Goal: Information Seeking & Learning: Compare options

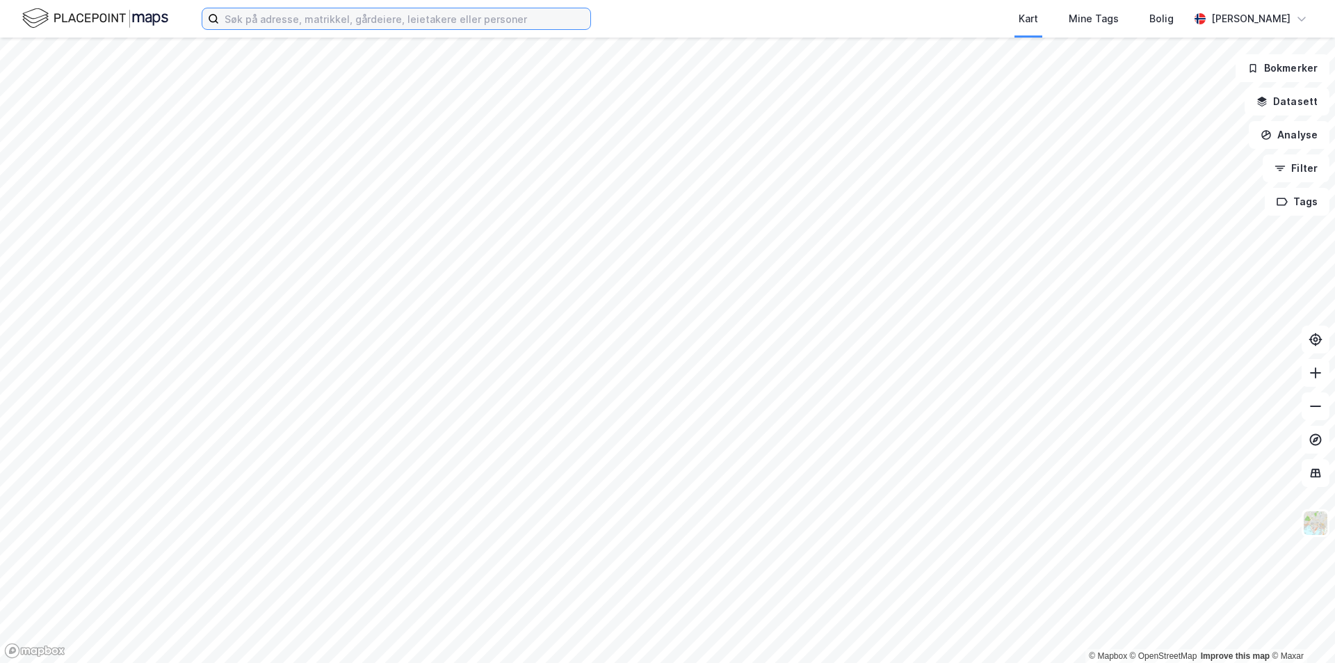
click at [380, 18] on input at bounding box center [404, 18] width 371 height 21
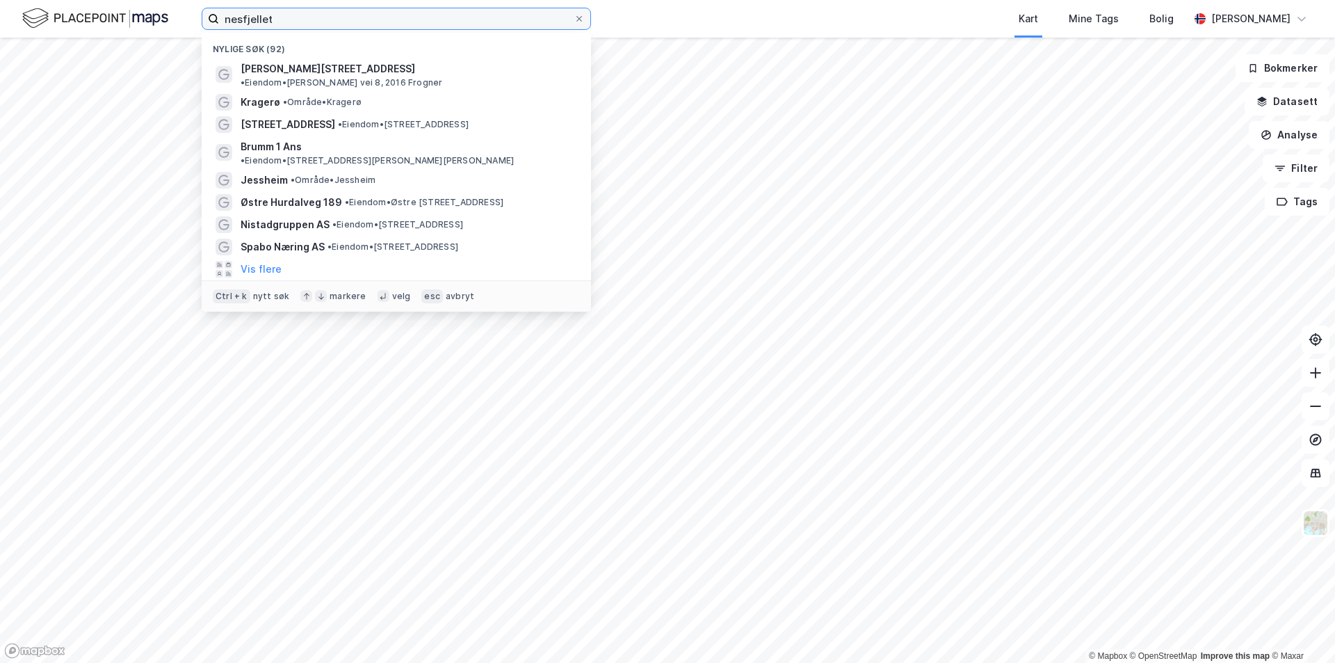
type input "nesfjellet"
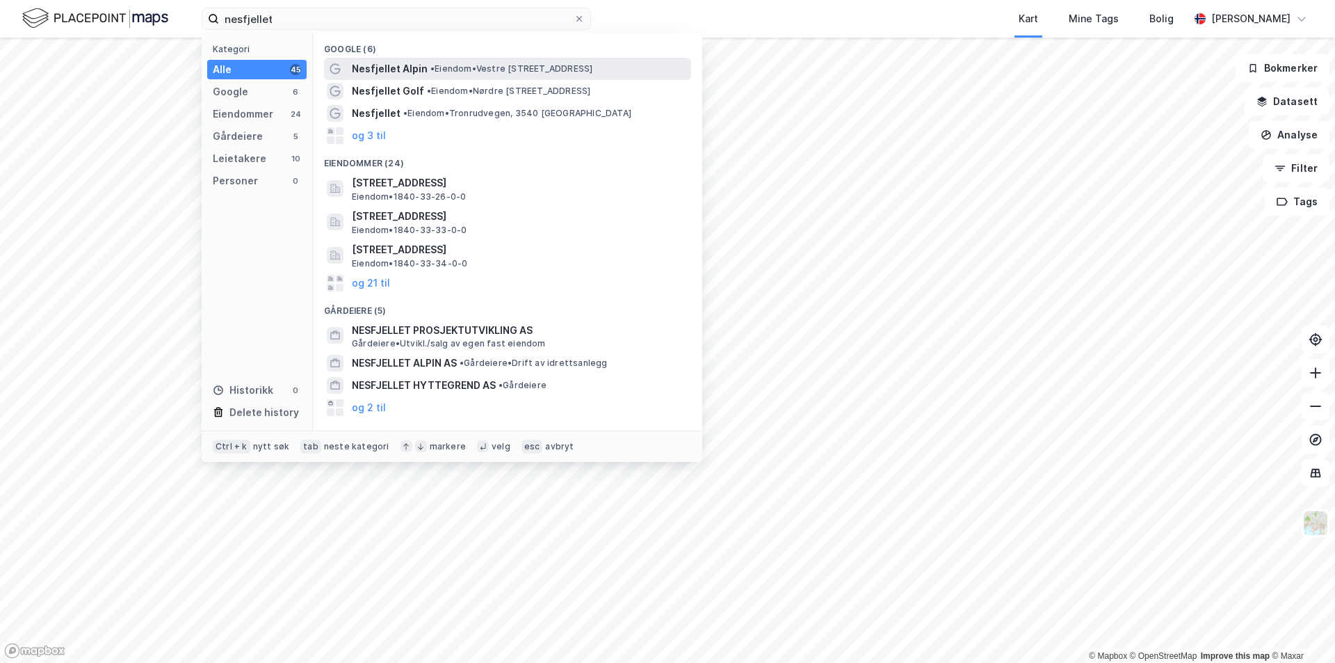
click at [401, 67] on span "Nesfjellet Alpin" at bounding box center [390, 69] width 76 height 17
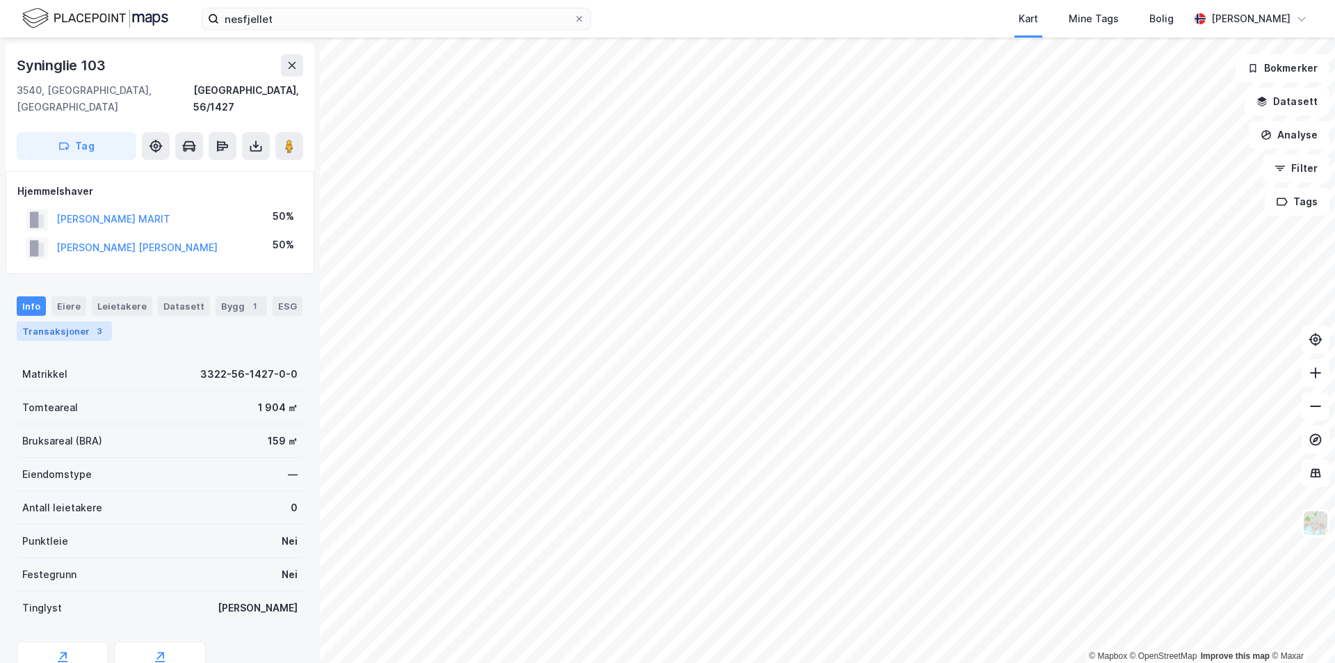
click at [93, 324] on div "3" at bounding box center [100, 331] width 14 height 14
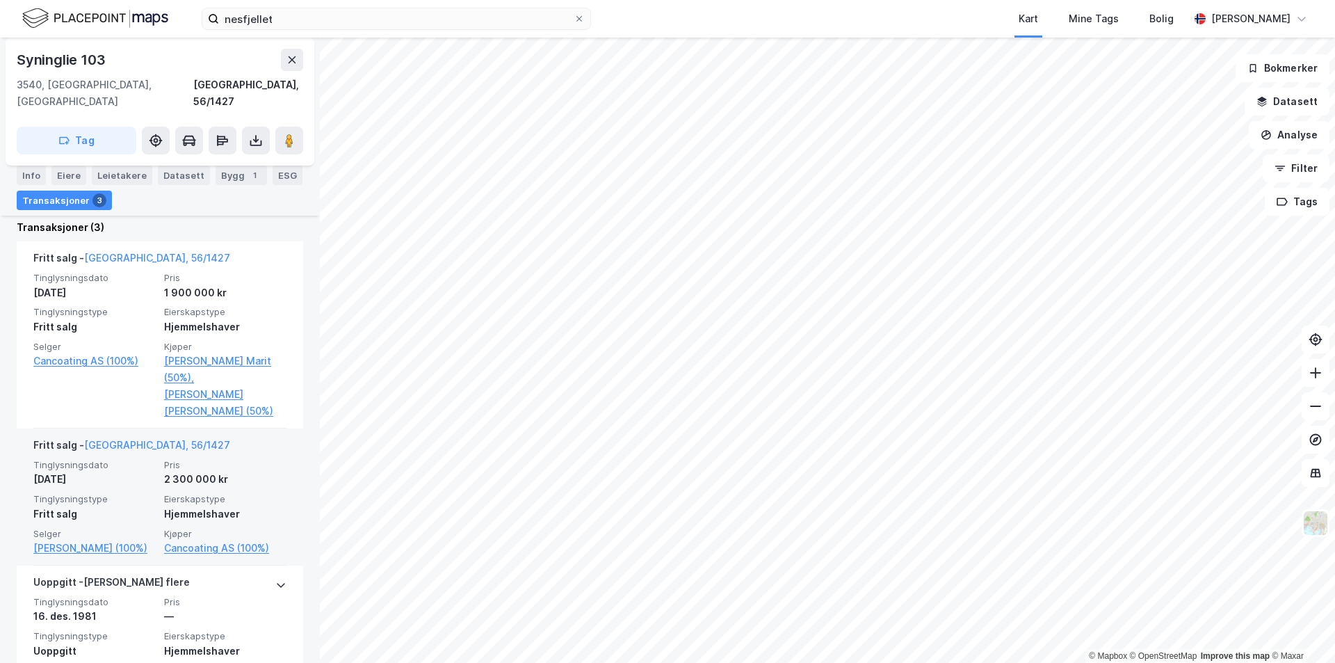
scroll to position [382, 0]
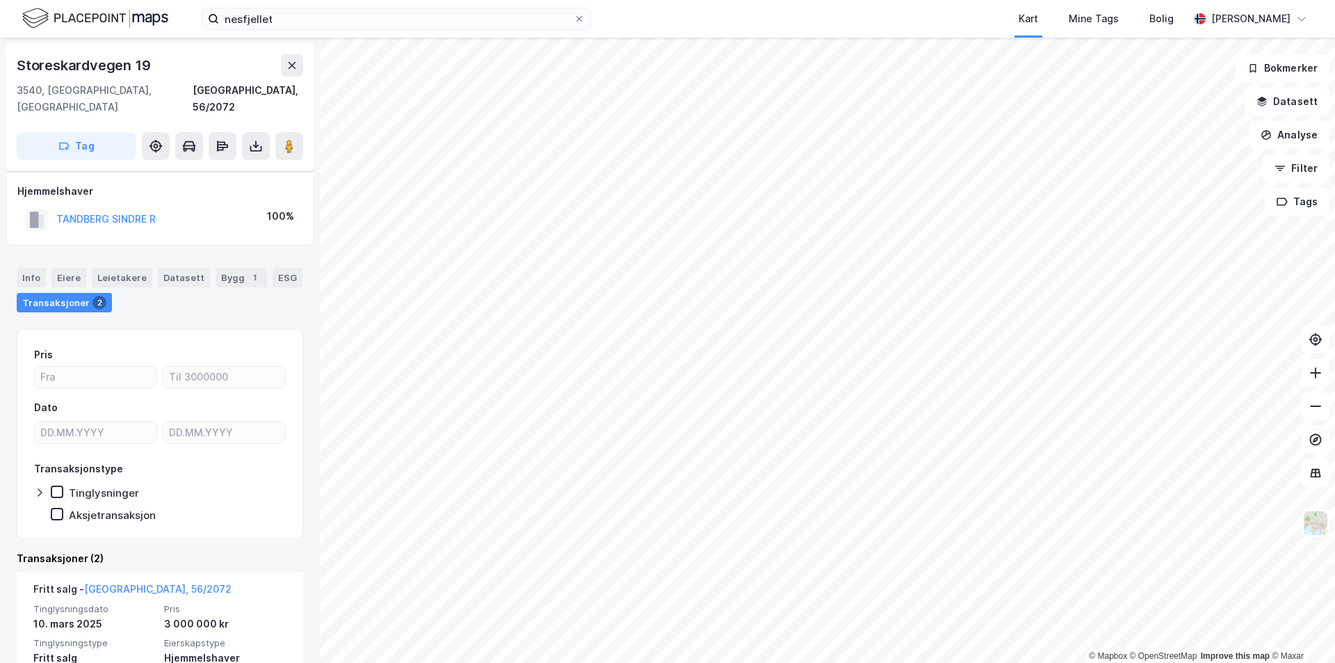
scroll to position [70, 0]
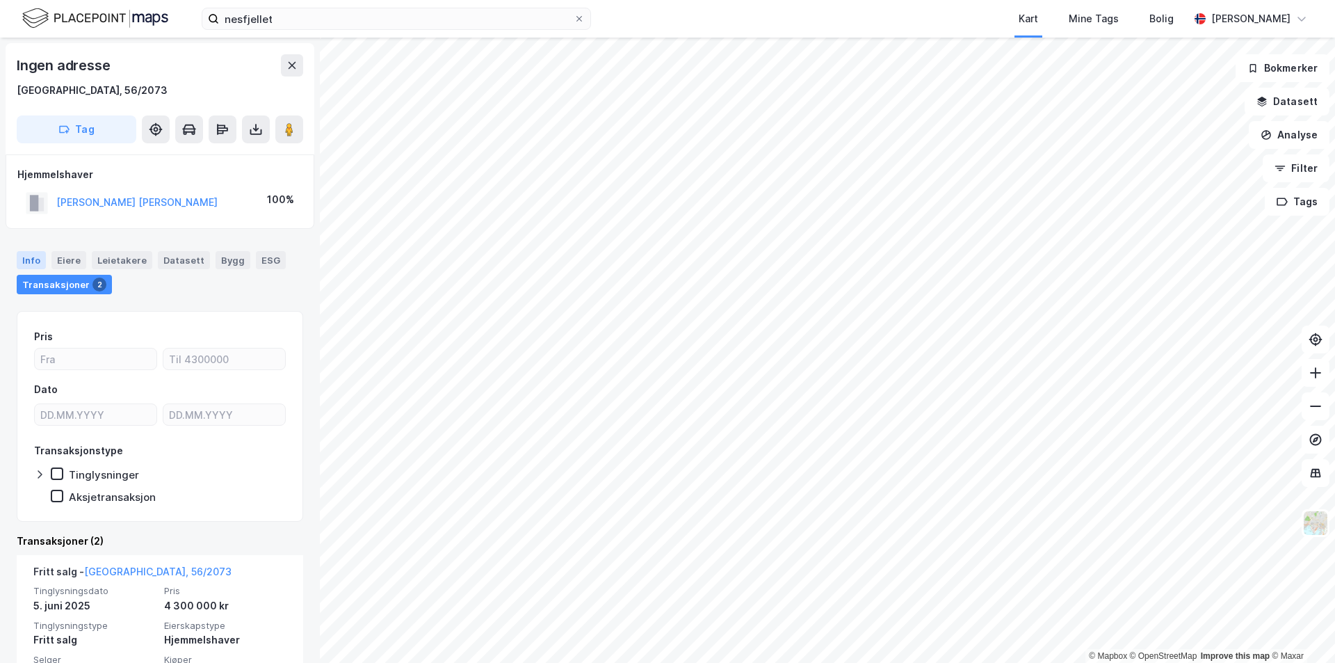
click at [28, 259] on div "Info" at bounding box center [31, 260] width 29 height 18
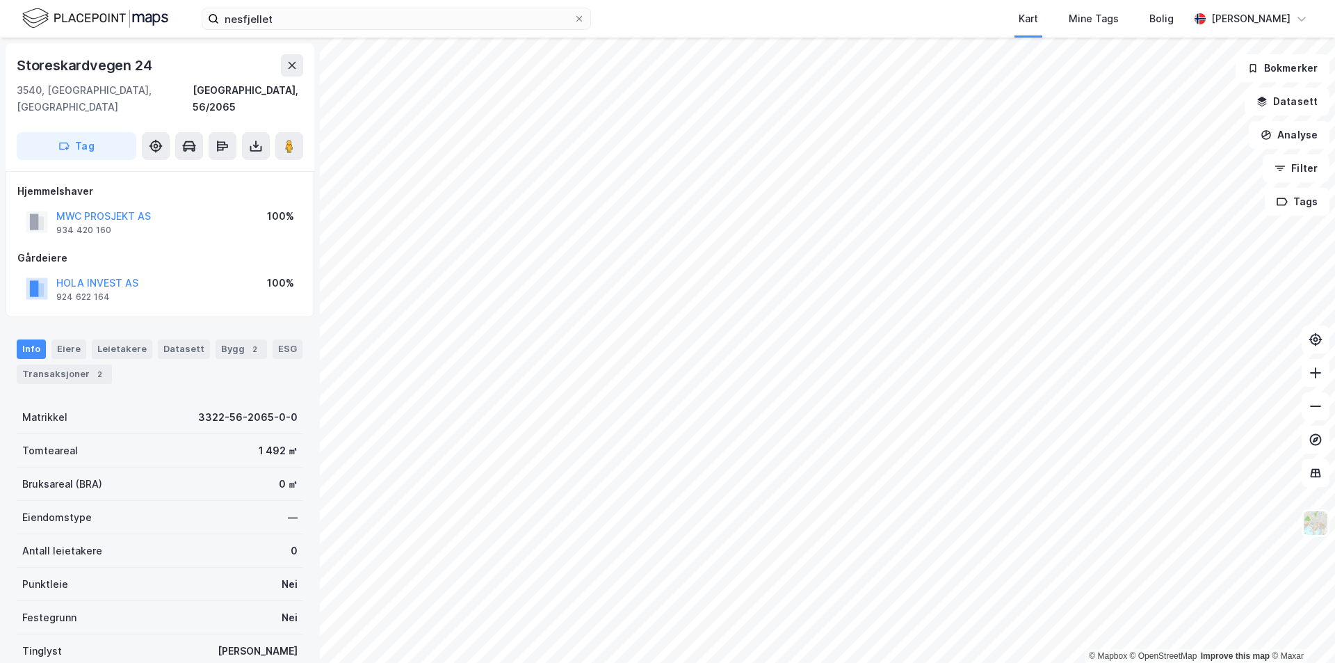
scroll to position [1, 0]
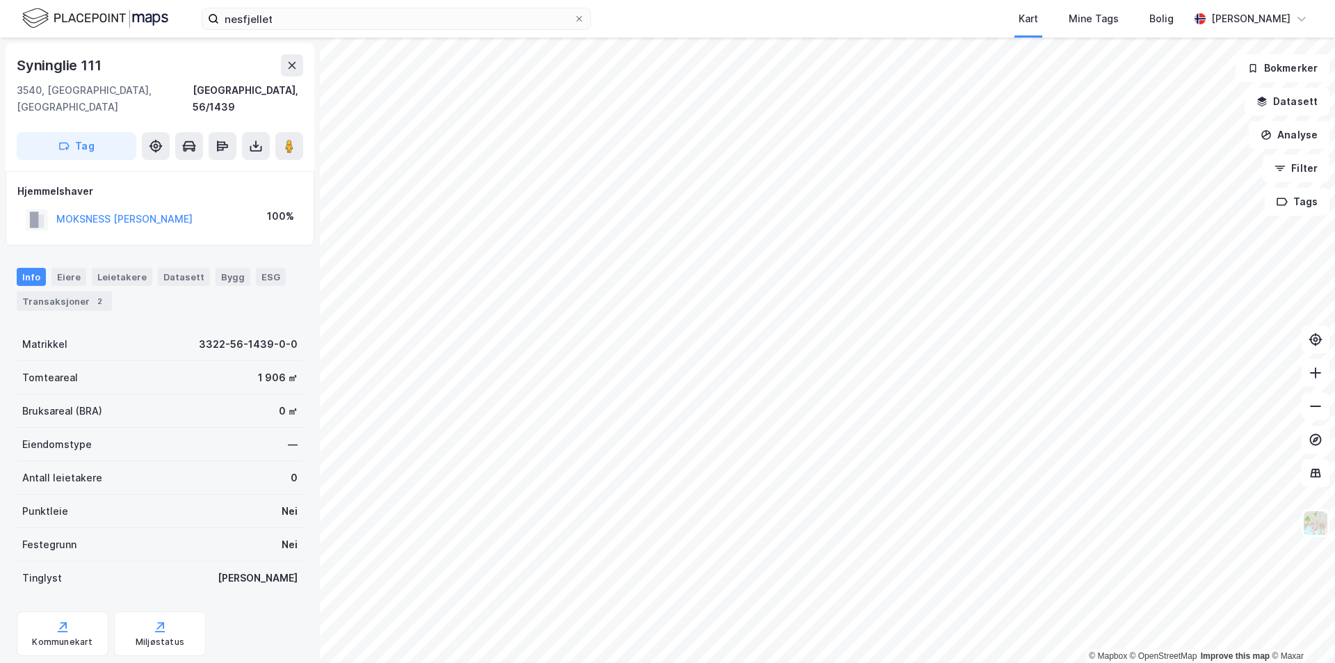
scroll to position [1, 0]
click at [64, 291] on div "Transaksjoner 2" at bounding box center [64, 300] width 95 height 19
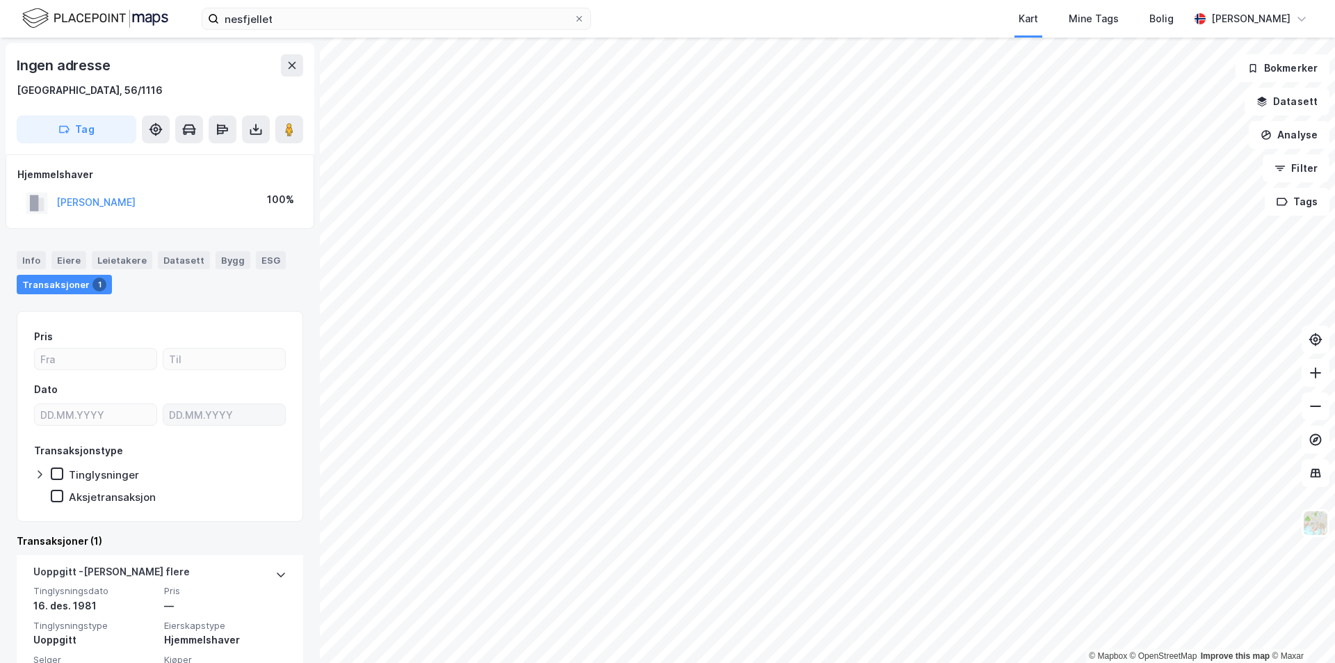
scroll to position [45, 0]
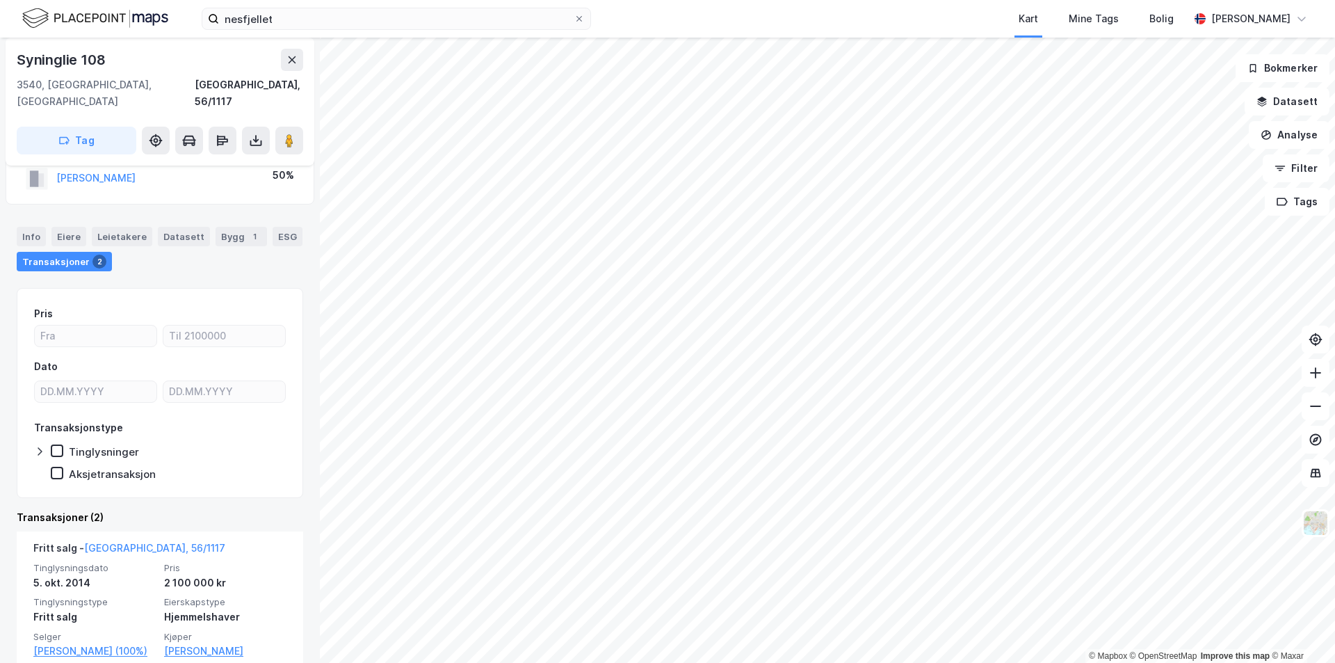
scroll to position [139, 0]
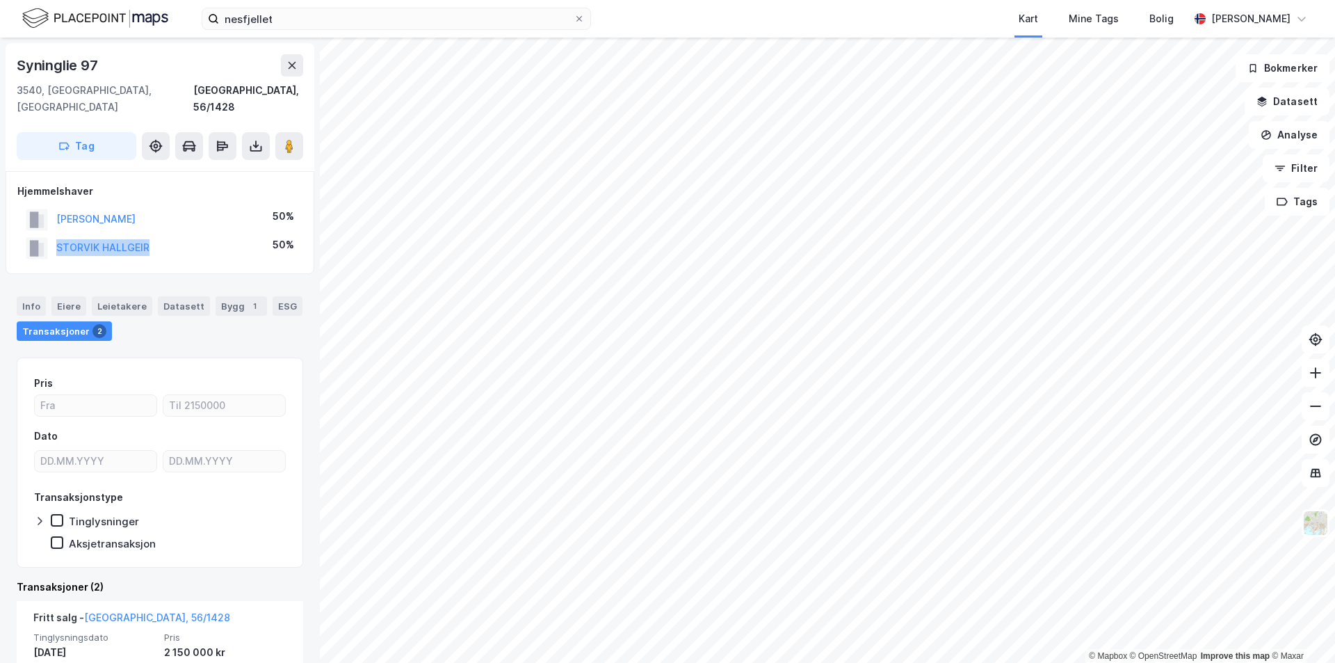
drag, startPoint x: 166, startPoint y: 234, endPoint x: 54, endPoint y: 234, distance: 112.7
click at [54, 234] on div "STORVIK HALLGEIR 50%" at bounding box center [159, 248] width 285 height 29
copy button "STORVIK HALLGEIR"
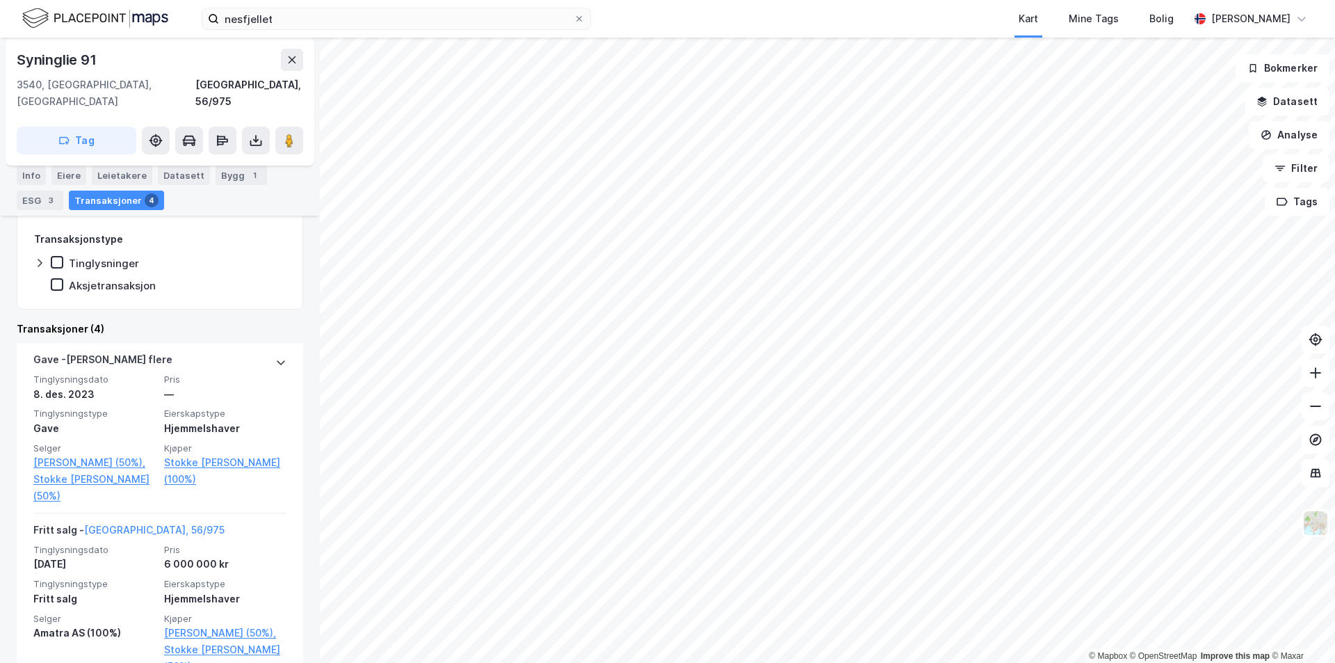
scroll to position [278, 0]
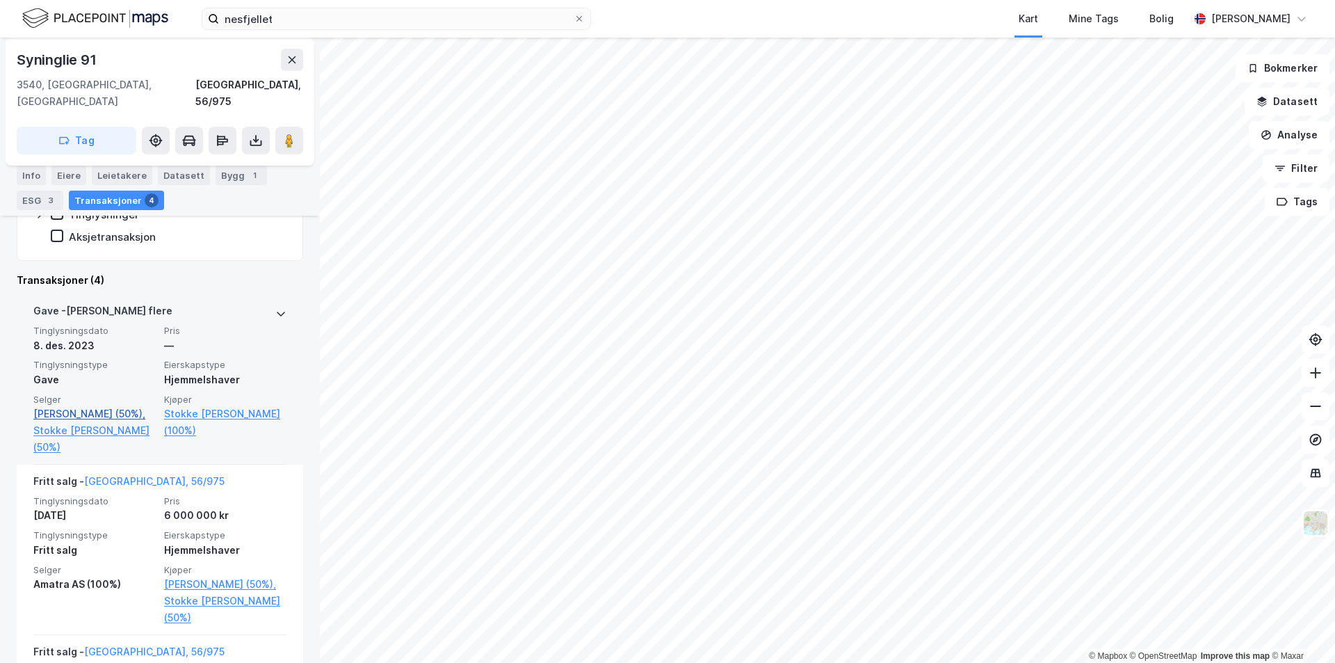
click at [77, 405] on link "[PERSON_NAME] (50%)," at bounding box center [94, 413] width 122 height 17
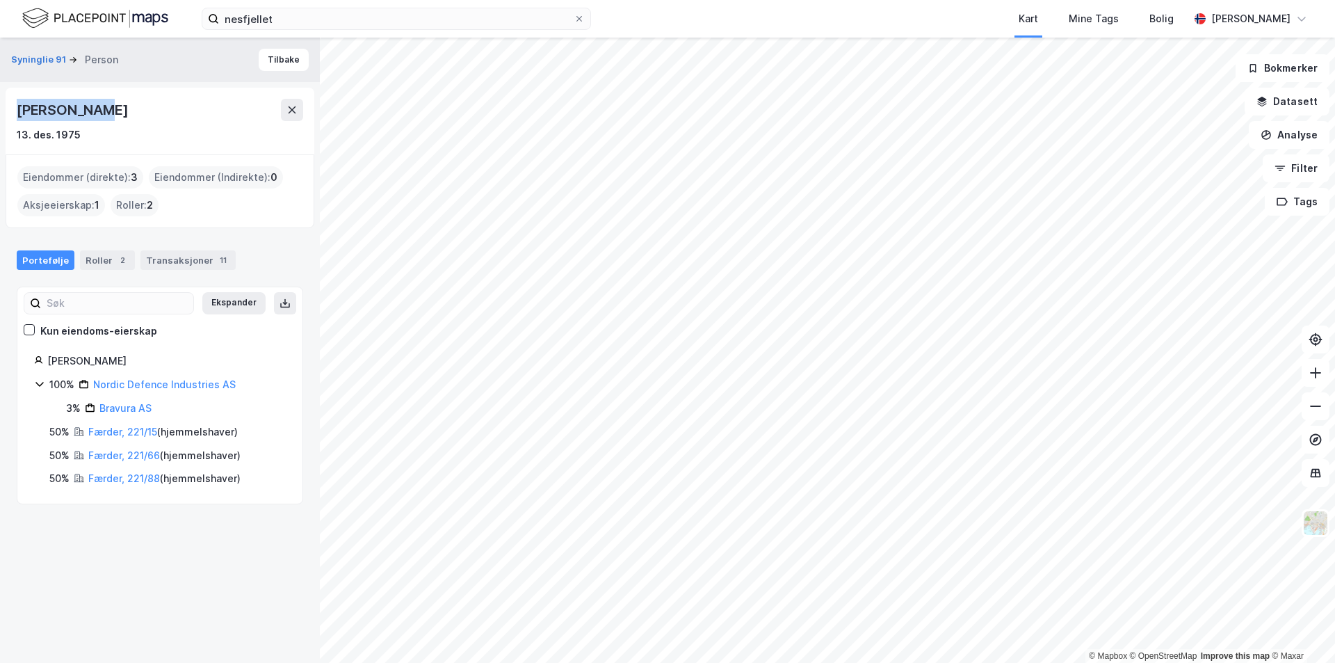
drag, startPoint x: 103, startPoint y: 114, endPoint x: 0, endPoint y: 114, distance: 102.9
click at [0, 114] on div "Syninglie 91 Person [PERSON_NAME] 13. des. 1975 Eiendommer (direkte) : 3 Eiendo…" at bounding box center [160, 350] width 320 height 625
click at [22, 57] on button "Syninglie 91" at bounding box center [40, 60] width 58 height 14
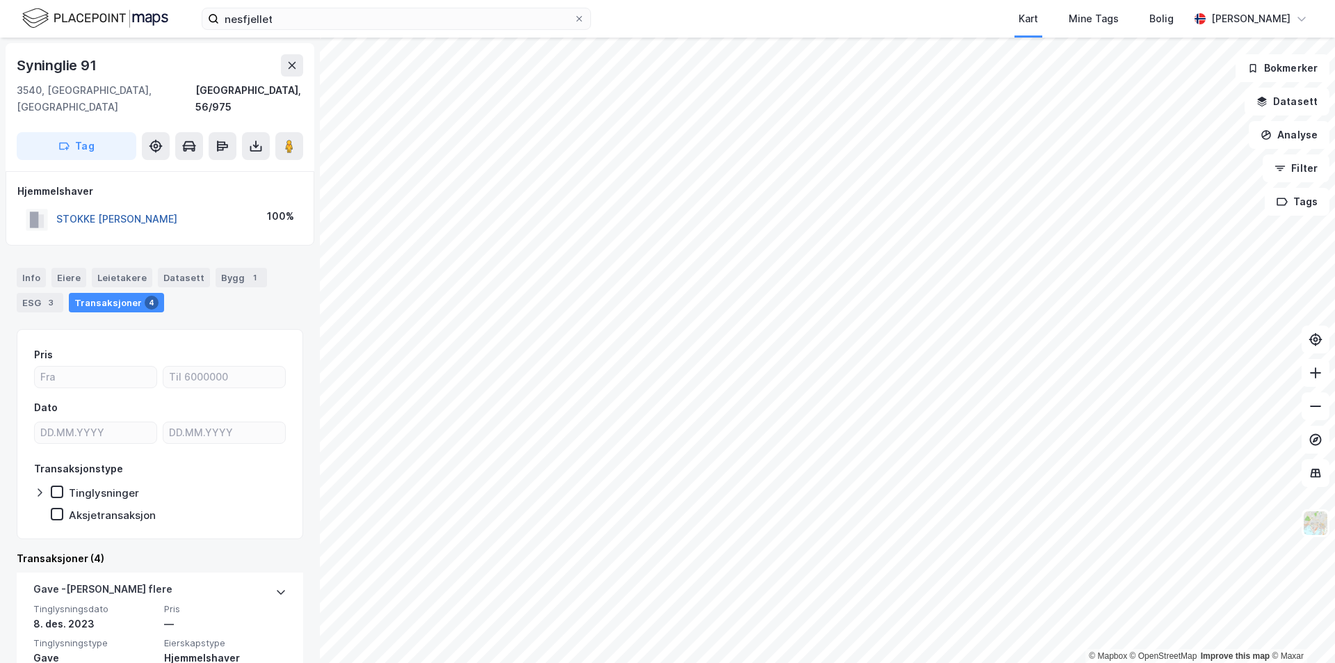
click at [0, 0] on button "STOKKE [PERSON_NAME]" at bounding box center [0, 0] width 0 height 0
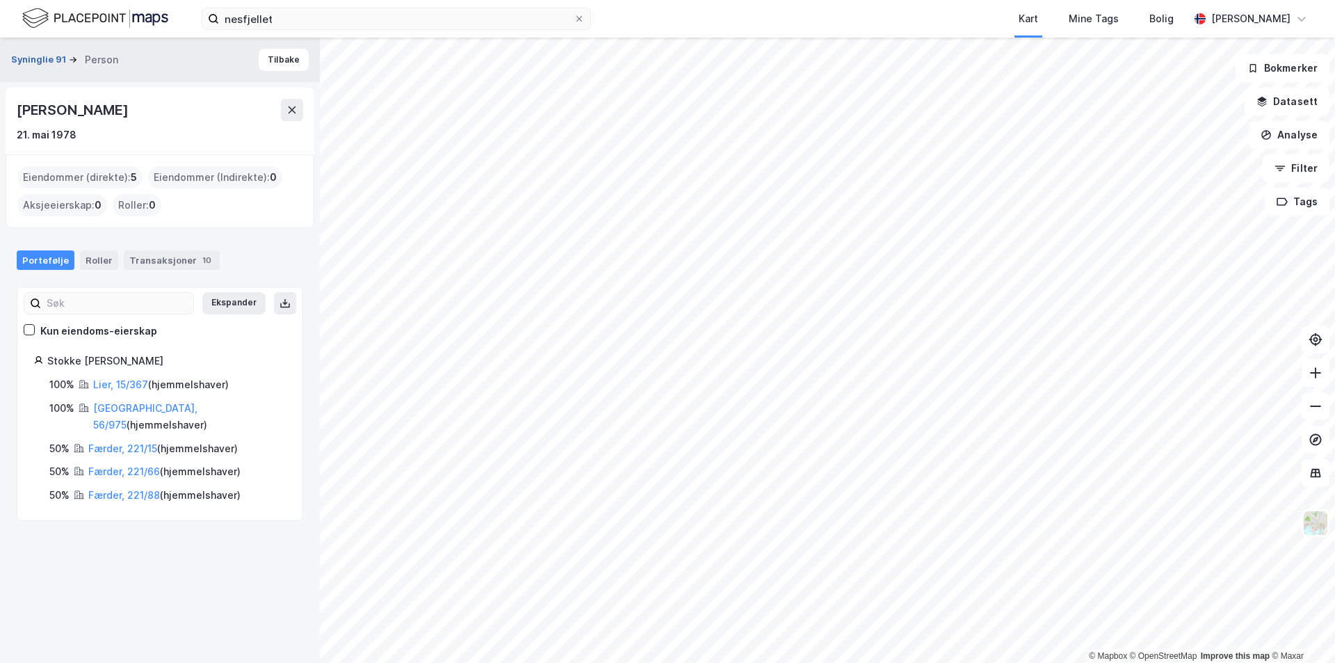
click at [35, 56] on button "Syninglie 91" at bounding box center [40, 60] width 58 height 14
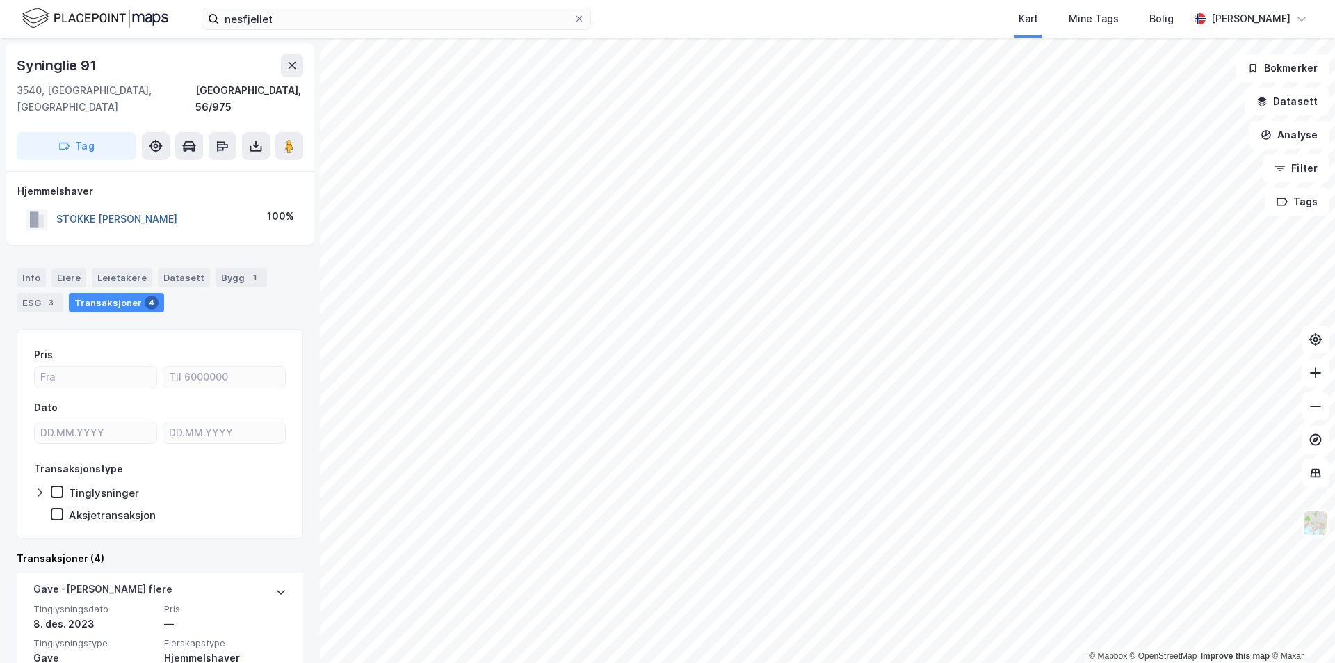
click at [0, 0] on button "STOKKE [PERSON_NAME]" at bounding box center [0, 0] width 0 height 0
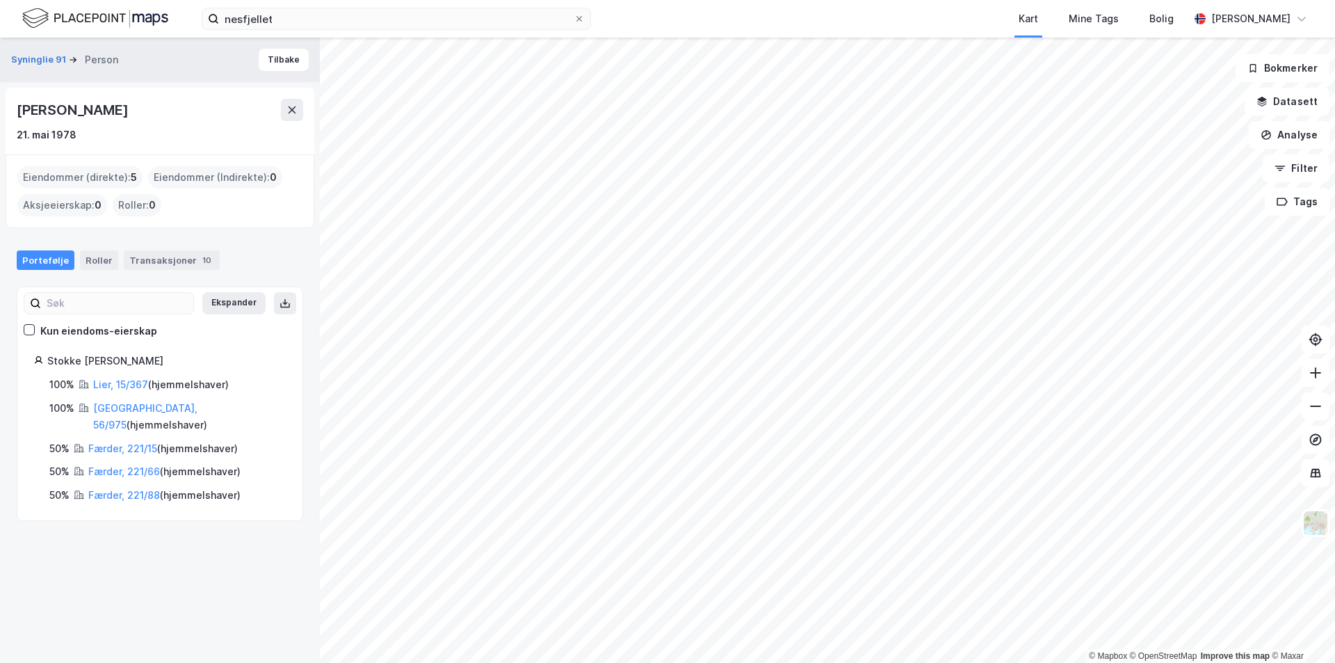
click at [648, 29] on div "nesfjellet Kart Mine Tags [PERSON_NAME] © Mapbox © OpenStreetMap Improve this m…" at bounding box center [667, 331] width 1335 height 663
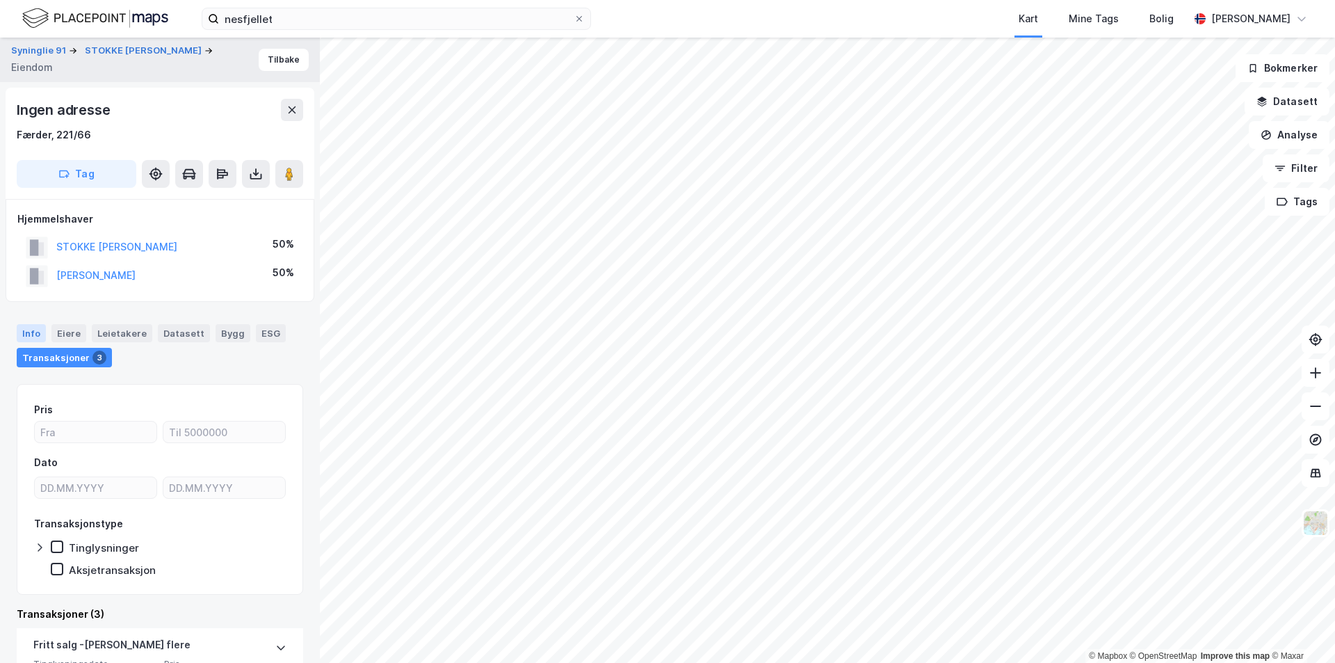
click at [24, 332] on div "Info" at bounding box center [31, 333] width 29 height 18
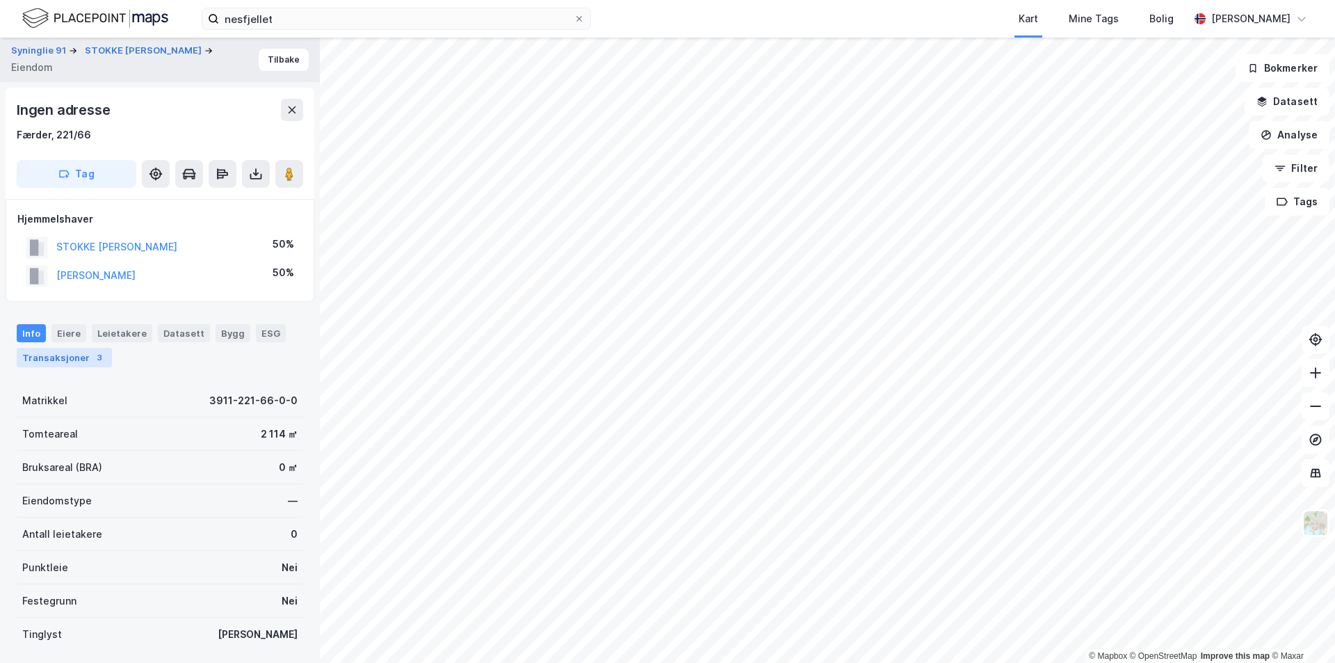
click at [67, 359] on div "Transaksjoner 3" at bounding box center [64, 357] width 95 height 19
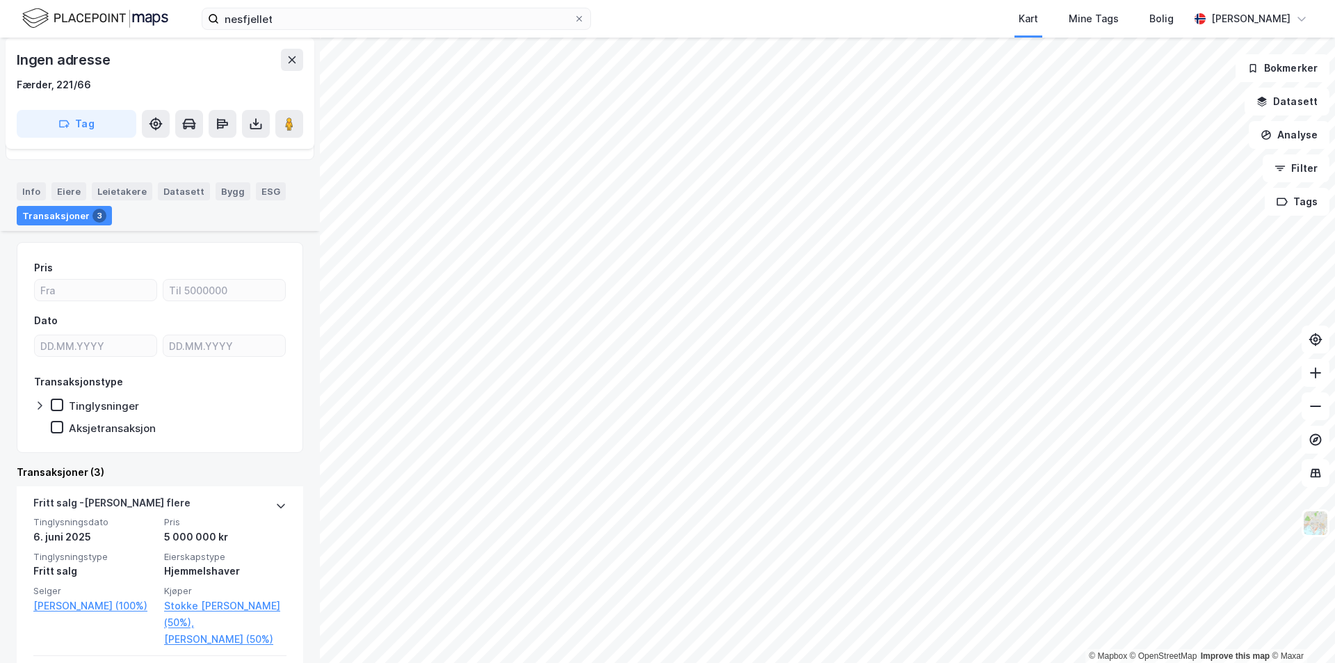
scroll to position [209, 0]
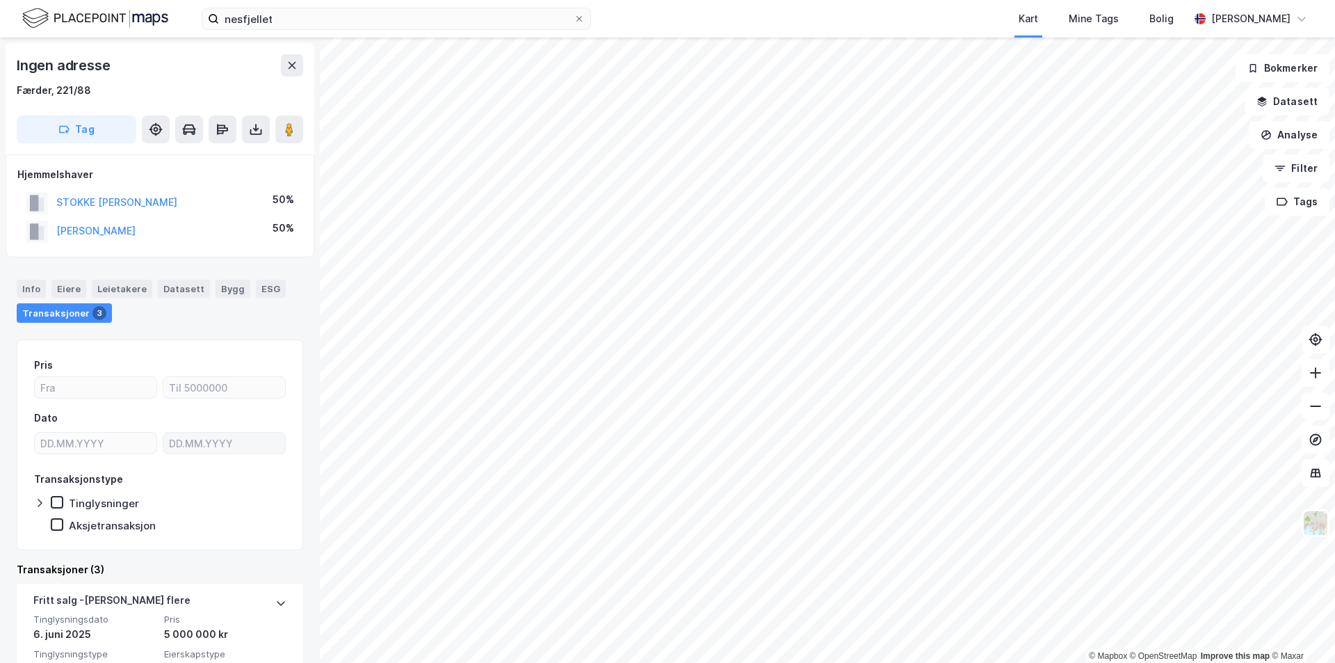
scroll to position [209, 0]
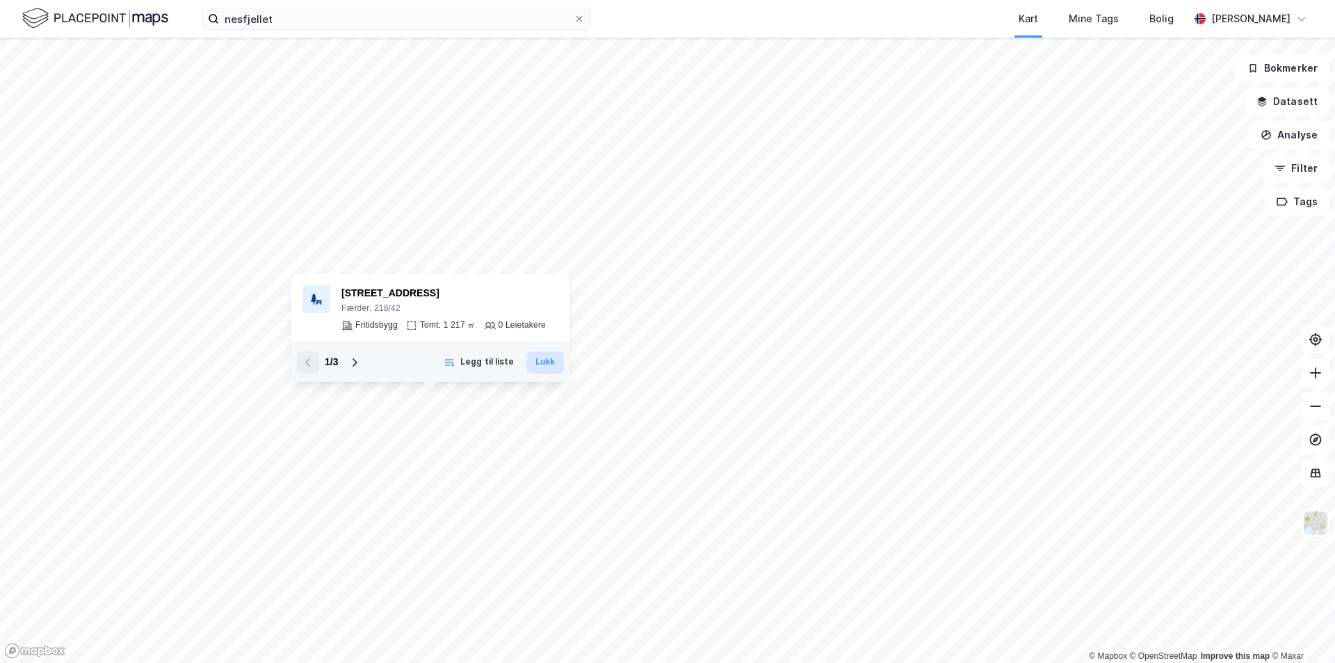
click at [545, 362] on button "Lukk" at bounding box center [545, 362] width 38 height 22
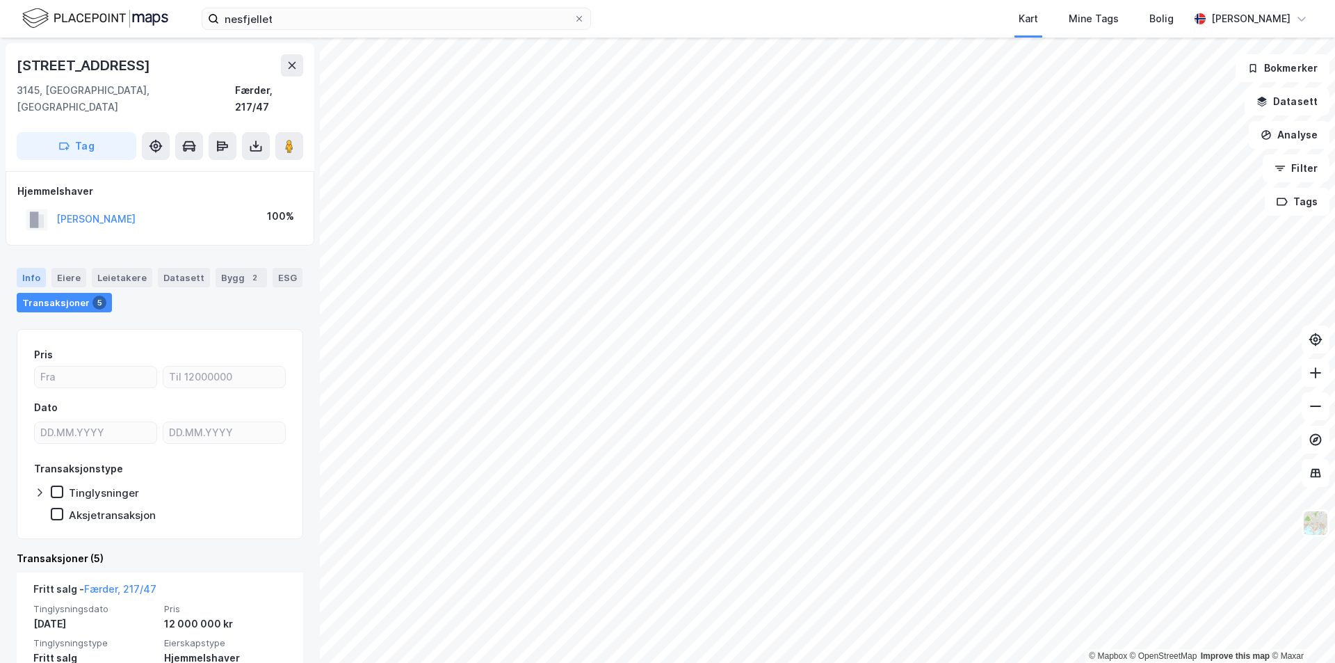
click at [36, 268] on div "Info" at bounding box center [31, 277] width 29 height 19
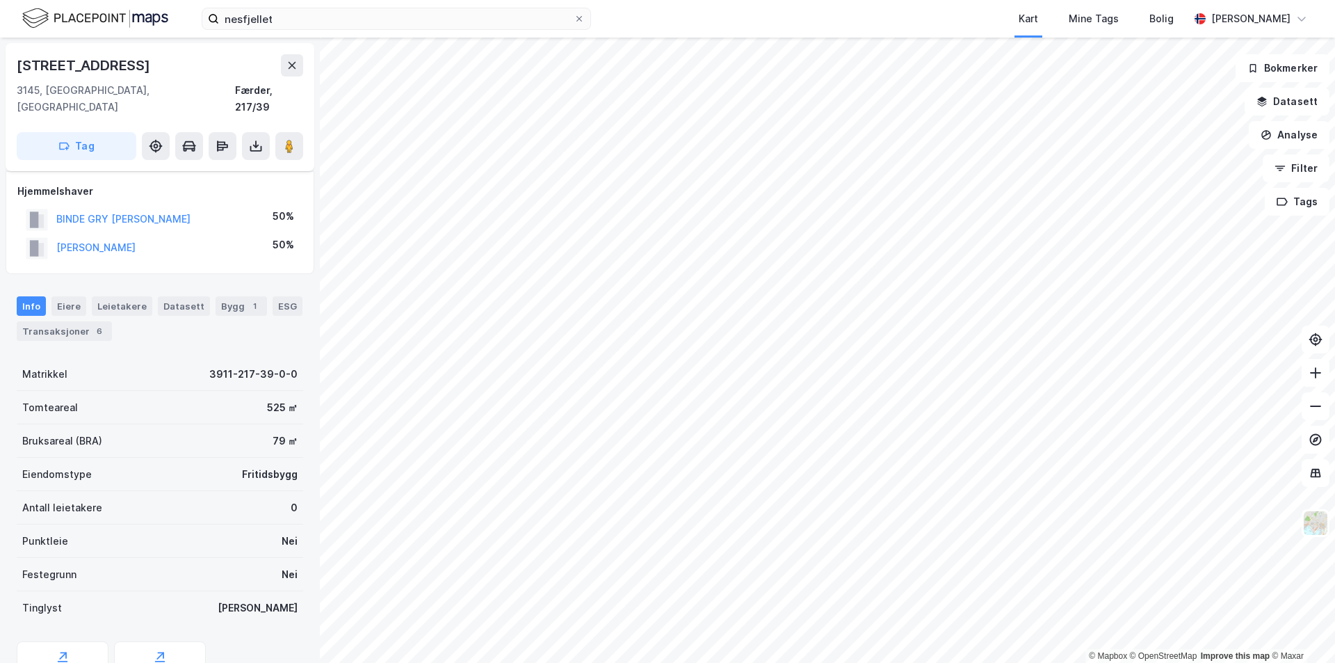
scroll to position [108, 0]
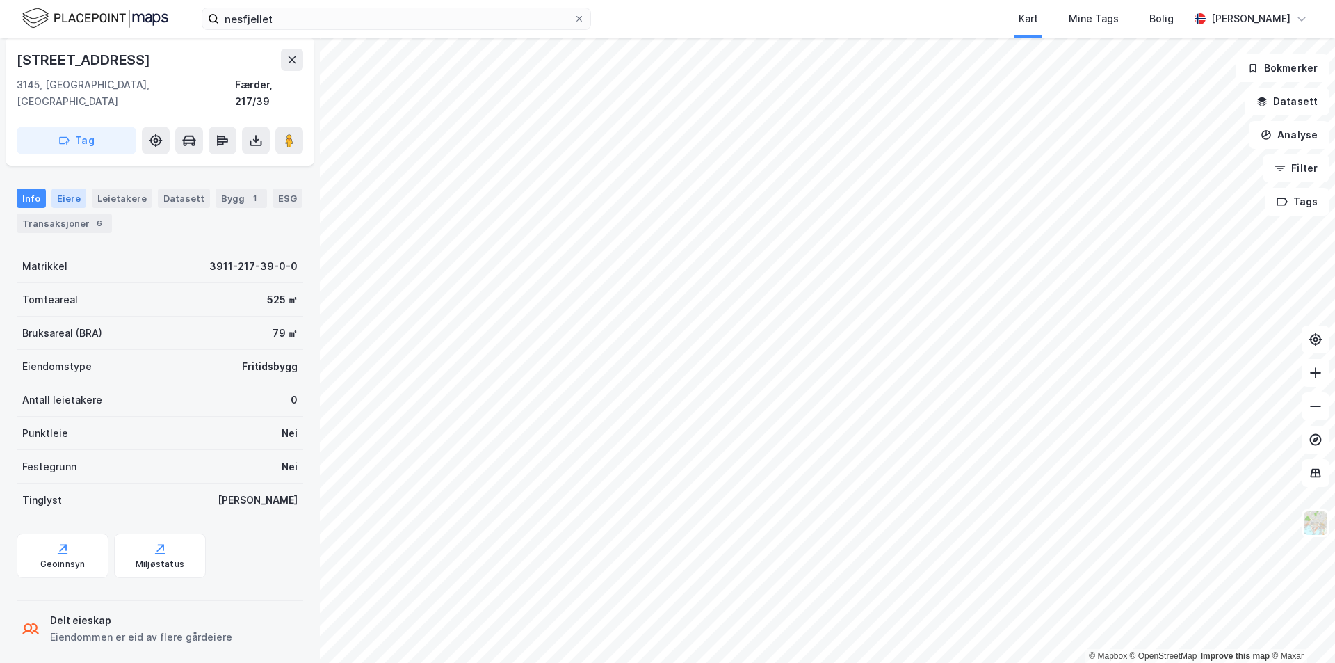
click at [58, 188] on div "Eiere" at bounding box center [68, 197] width 35 height 19
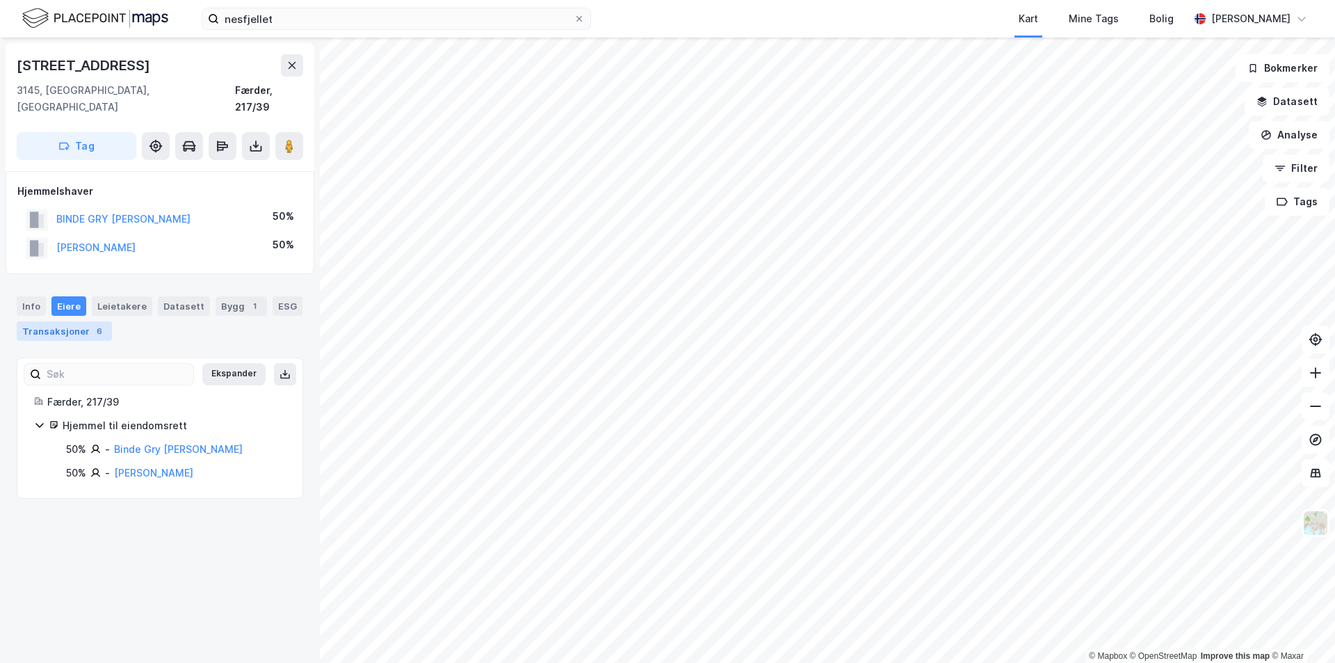
click at [72, 321] on div "Transaksjoner 6" at bounding box center [64, 330] width 95 height 19
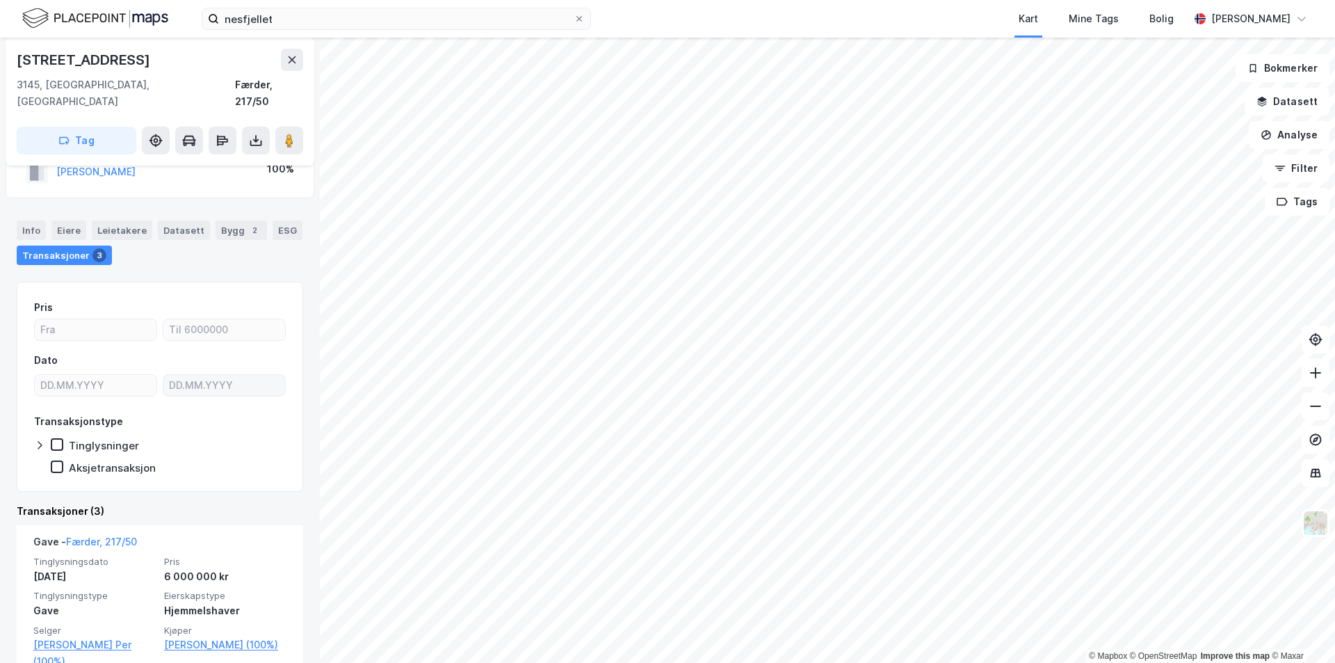
scroll to position [70, 0]
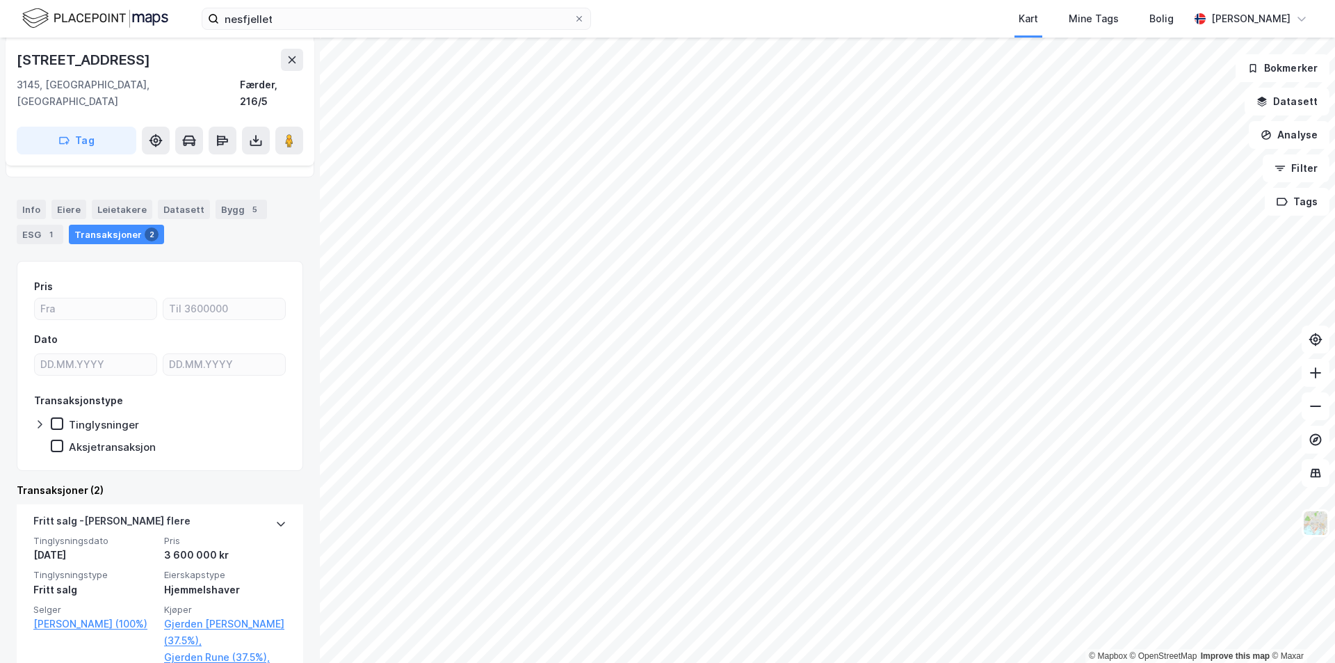
scroll to position [139, 0]
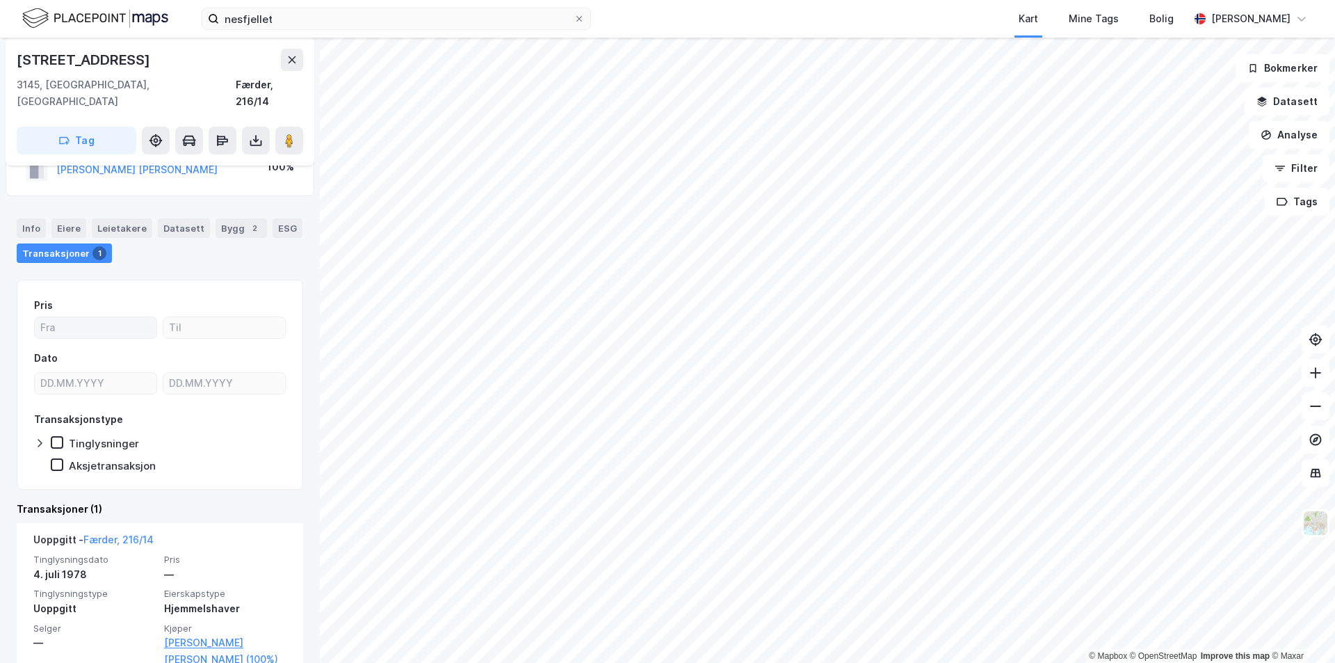
scroll to position [63, 0]
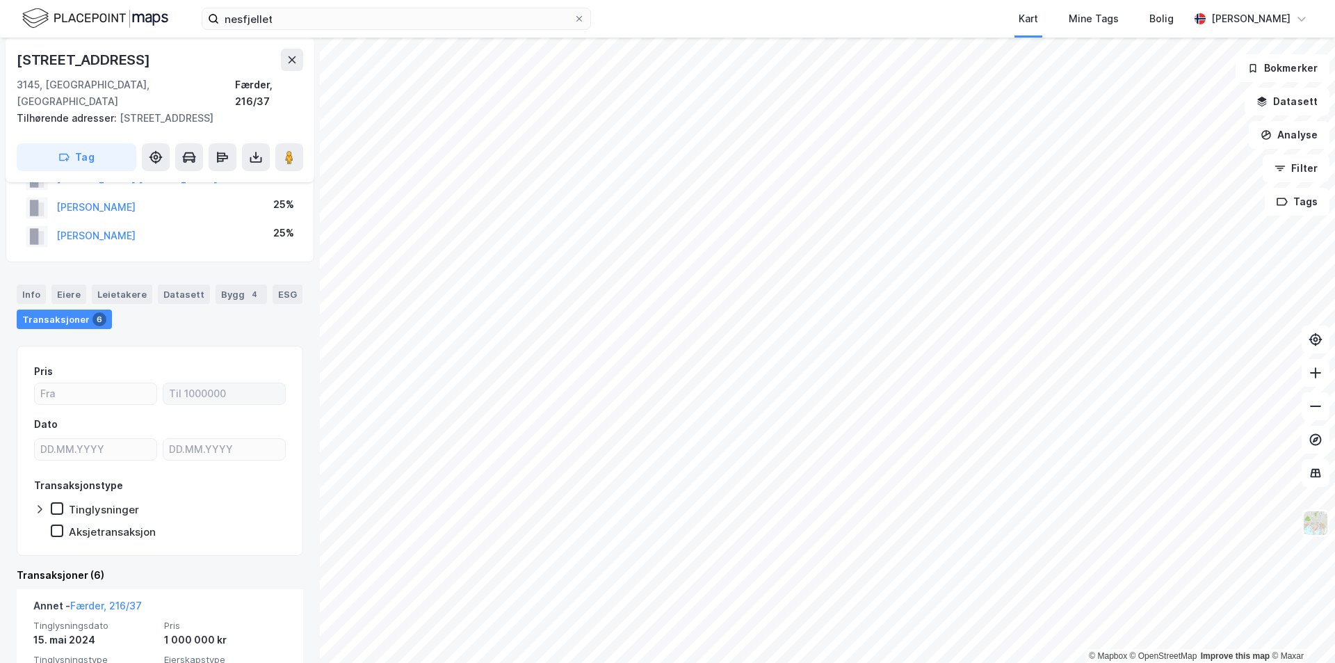
scroll to position [139, 0]
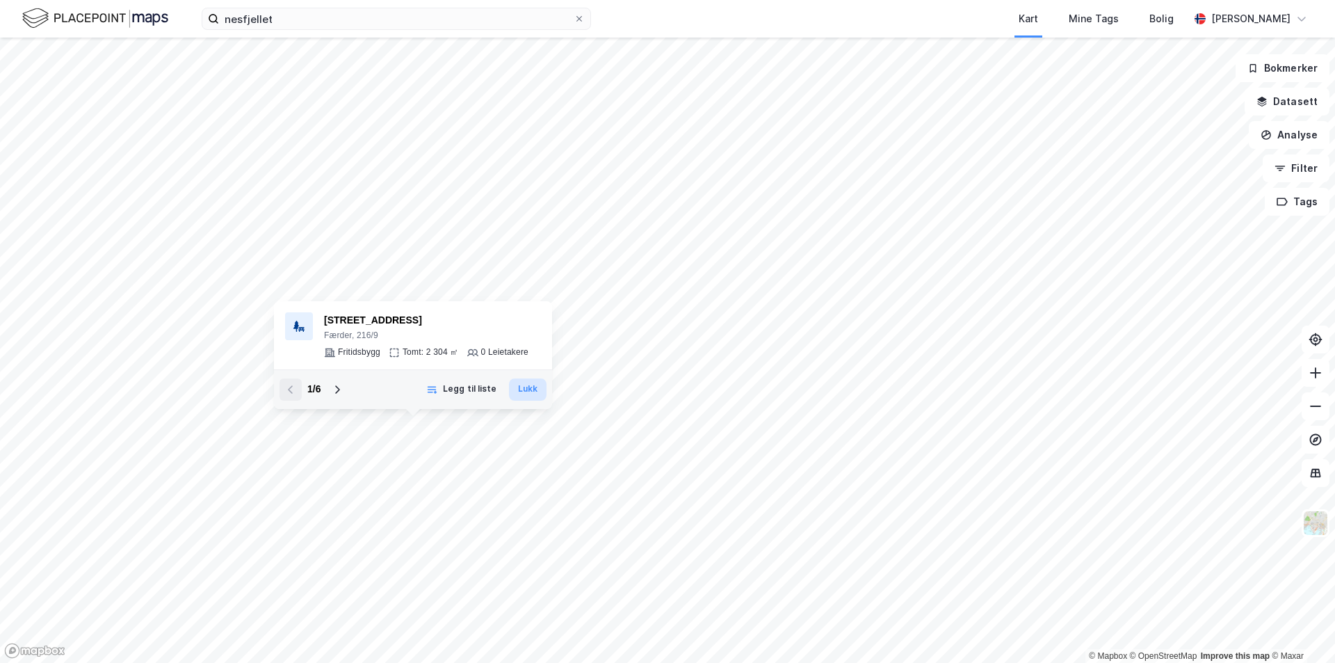
click at [533, 394] on button "Lukk" at bounding box center [528, 389] width 38 height 22
click at [362, 321] on div "[STREET_ADDRESS]" at bounding box center [426, 320] width 204 height 17
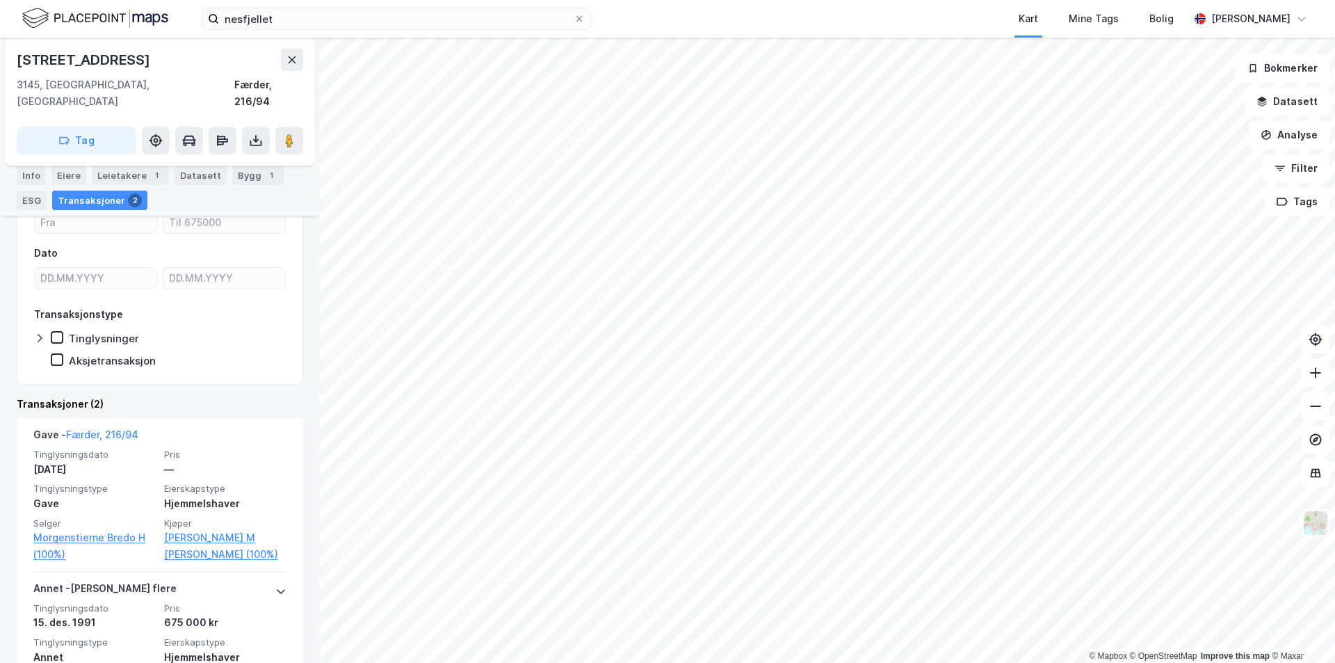
scroll to position [209, 0]
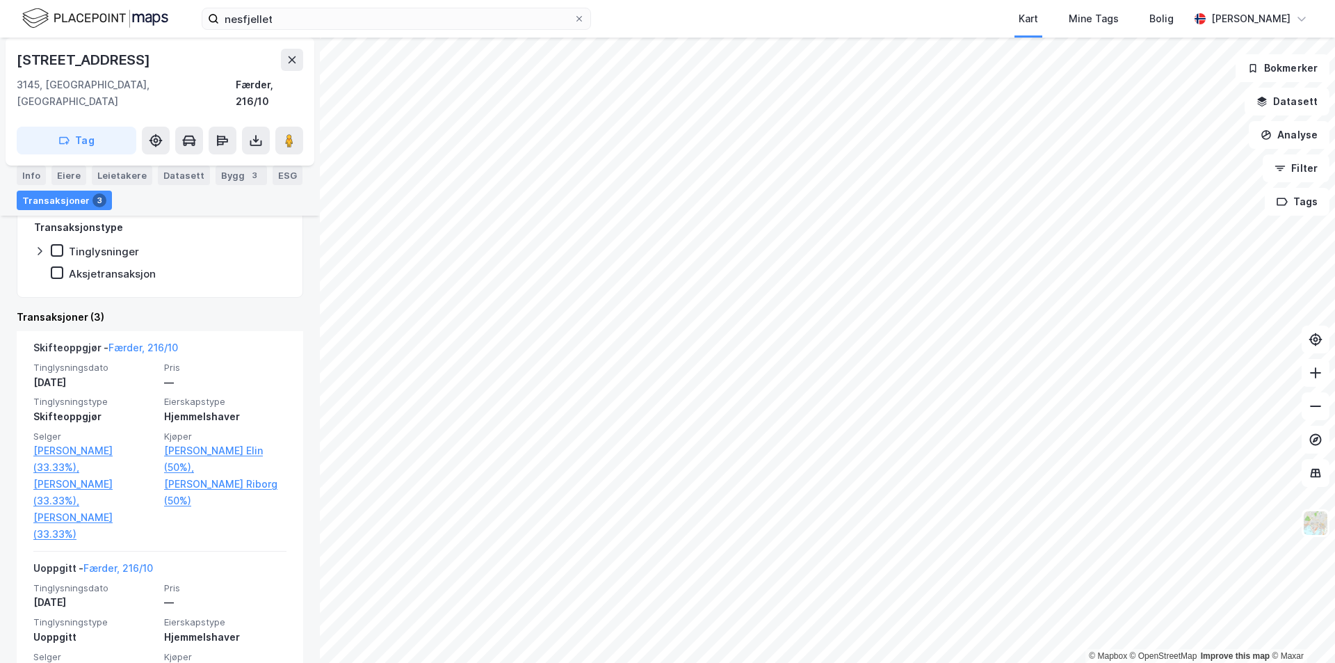
scroll to position [278, 0]
